Goal: Task Accomplishment & Management: Use online tool/utility

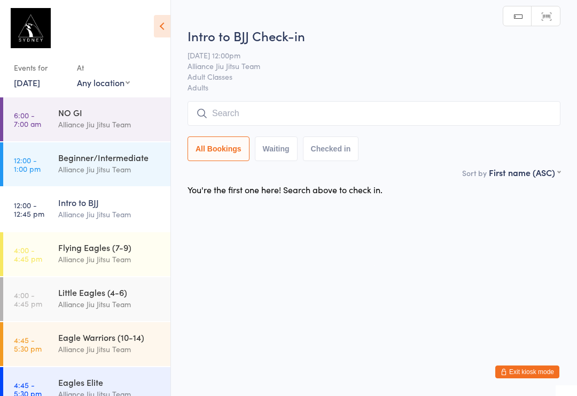
click at [82, 166] on div "Alliance Jiu Jitsu Team" at bounding box center [109, 169] width 103 height 12
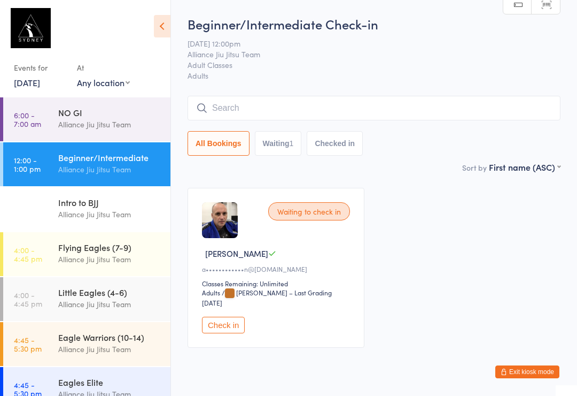
click at [226, 318] on button "Check in" at bounding box center [223, 324] width 43 height 17
click at [319, 104] on input "search" at bounding box center [374, 108] width 373 height 25
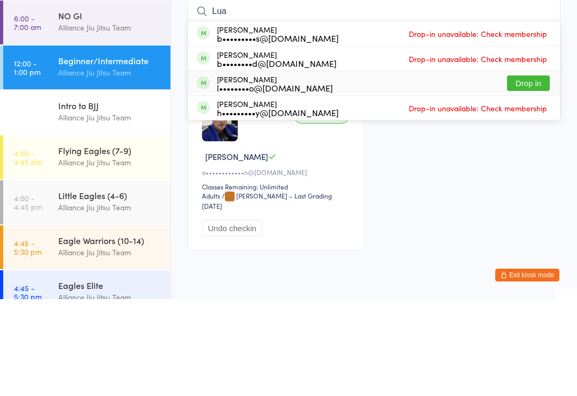
type input "Lua"
click at [296, 172] on div "[PERSON_NAME] l••••••••o@[DOMAIN_NAME]" at bounding box center [275, 180] width 116 height 17
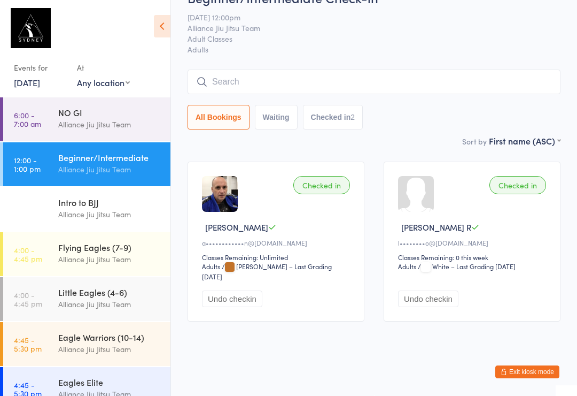
click at [354, 69] on input "search" at bounding box center [374, 81] width 373 height 25
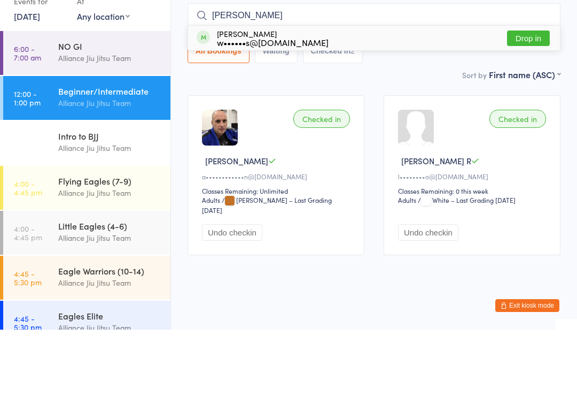
type input "[PERSON_NAME]"
click at [540, 97] on button "Drop in" at bounding box center [528, 105] width 43 height 16
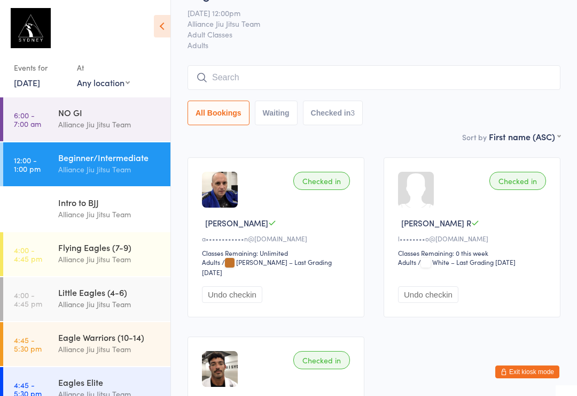
click at [475, 81] on input "search" at bounding box center [374, 77] width 373 height 25
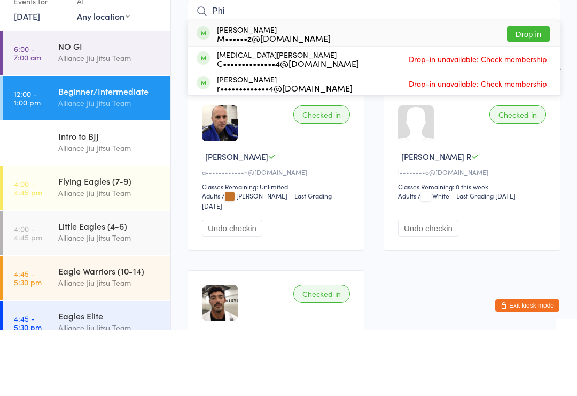
type input "Phi"
click at [530, 92] on button "Drop in" at bounding box center [528, 100] width 43 height 16
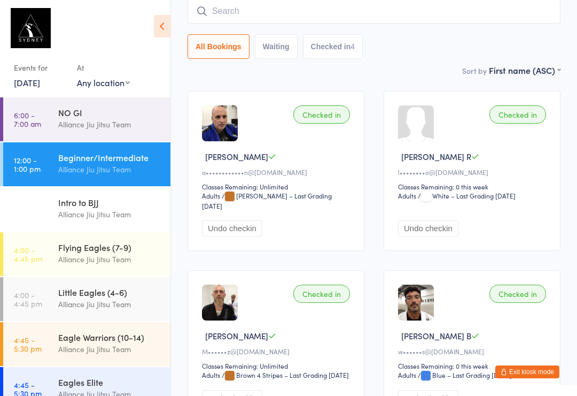
click at [412, 23] on input "search" at bounding box center [374, 11] width 373 height 25
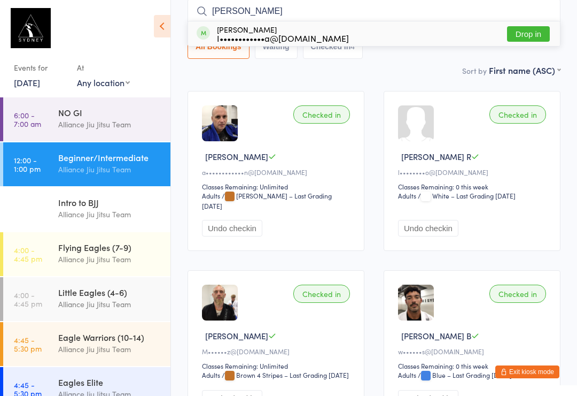
type input "[PERSON_NAME]"
click at [542, 36] on button "Drop in" at bounding box center [528, 34] width 43 height 16
